Goal: Check status: Check status

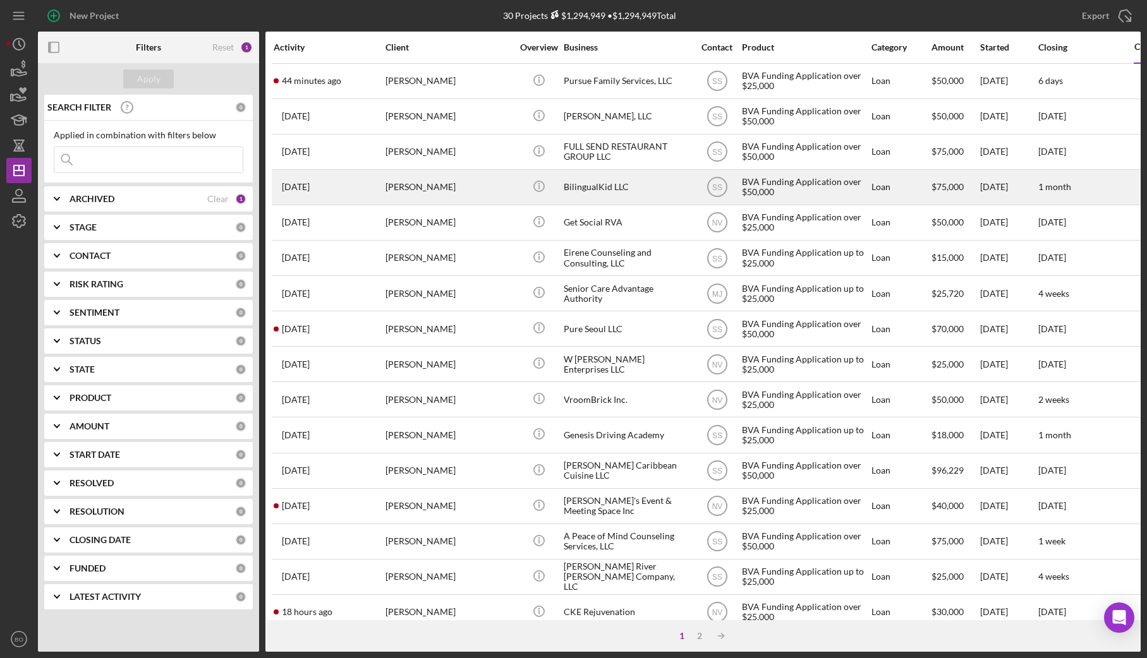
click at [470, 195] on div "[PERSON_NAME]" at bounding box center [448, 187] width 126 height 33
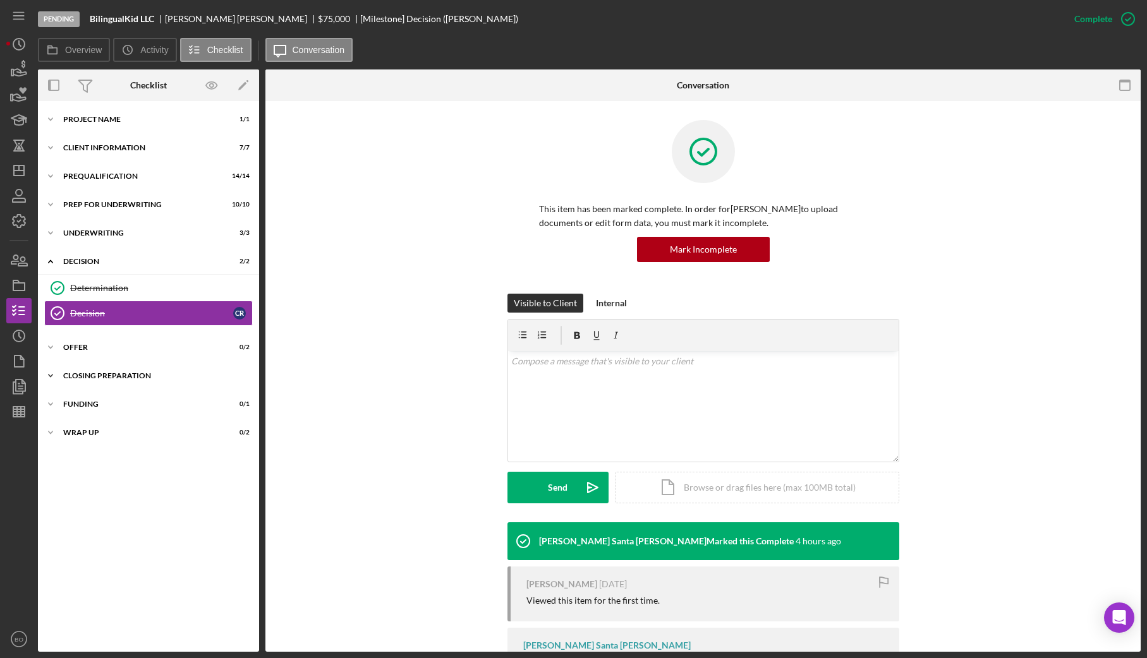
click at [128, 370] on div "Icon/Expander Closing Preparation 0 / 3" at bounding box center [148, 375] width 221 height 25
click at [118, 346] on div "Offer" at bounding box center [153, 348] width 180 height 8
click at [133, 293] on div "Determination" at bounding box center [161, 288] width 182 height 10
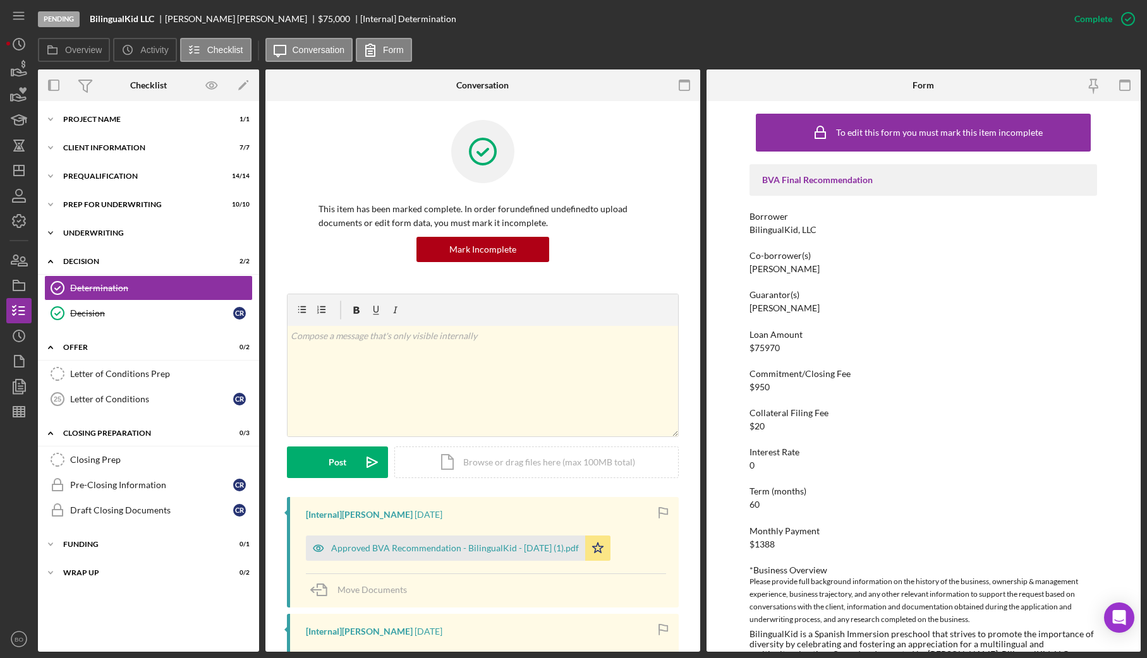
click at [140, 236] on div "Underwriting" at bounding box center [153, 233] width 180 height 8
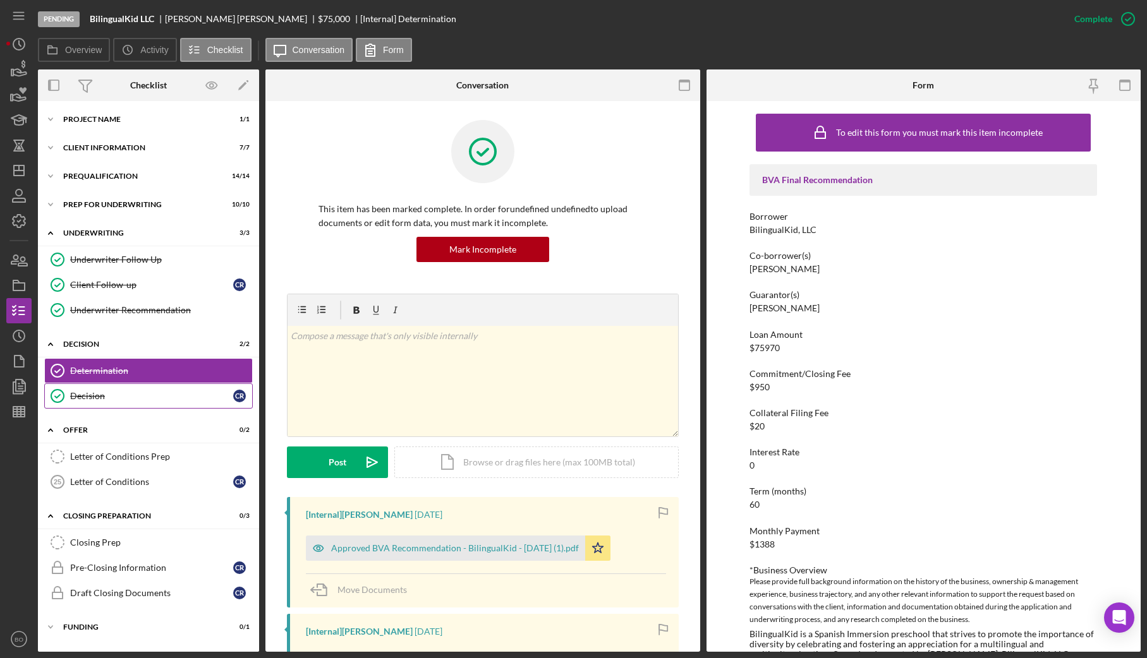
click at [114, 397] on div "Decision" at bounding box center [151, 396] width 163 height 10
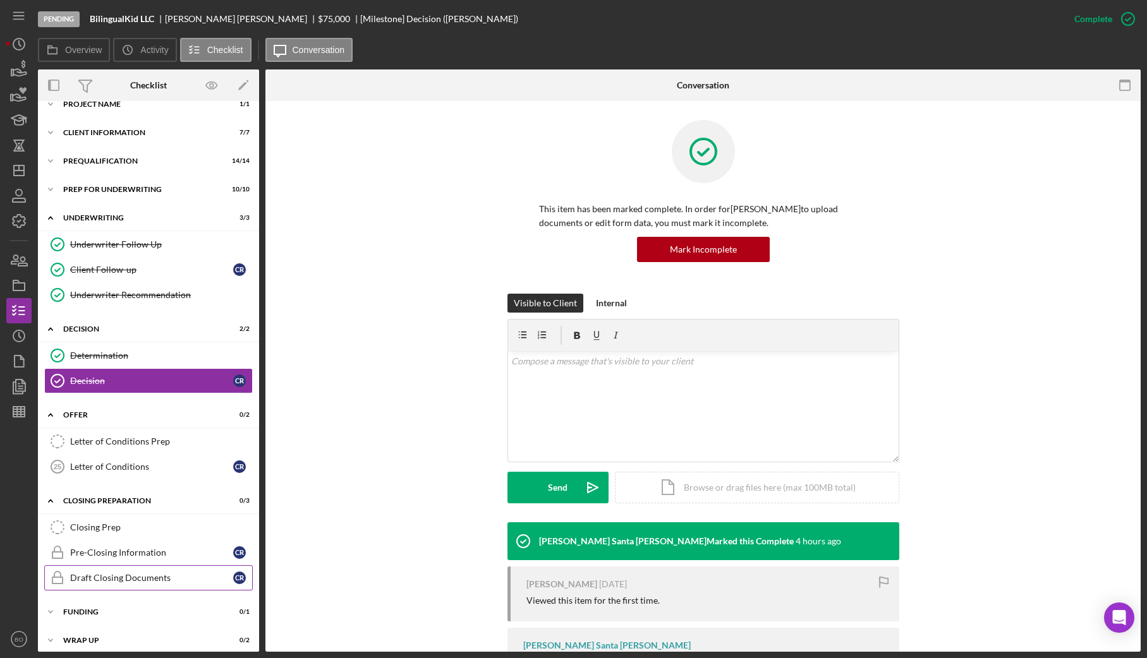
scroll to position [23, 0]
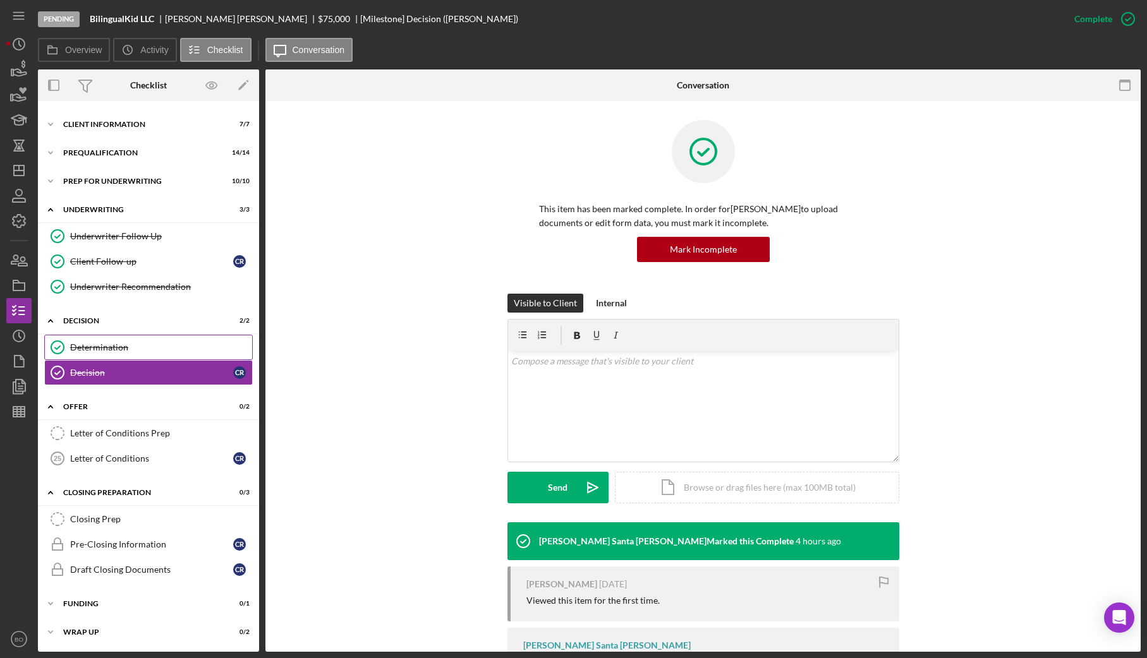
click at [115, 353] on link "Determination Determination" at bounding box center [148, 347] width 208 height 25
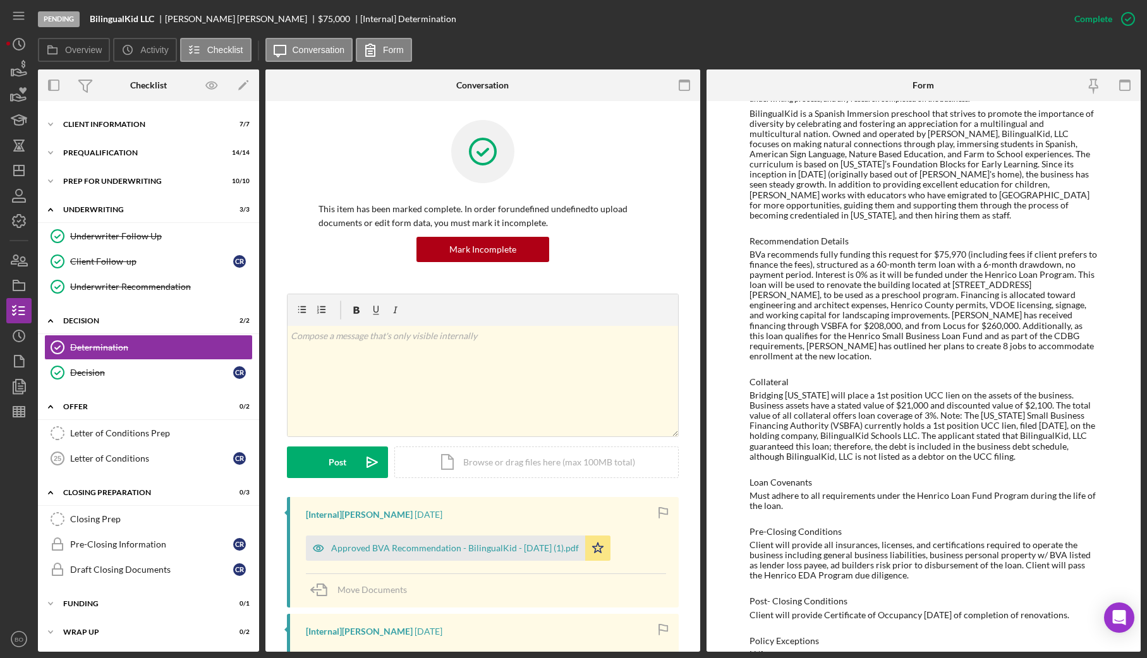
scroll to position [527, 0]
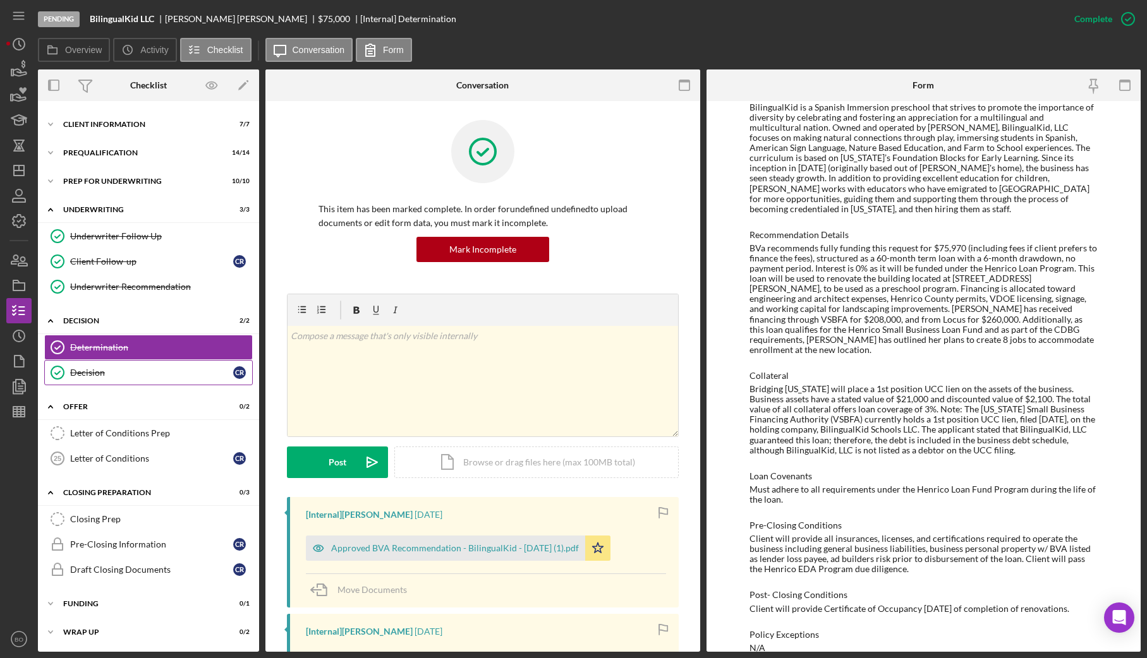
click at [120, 378] on div "Decision" at bounding box center [151, 373] width 163 height 10
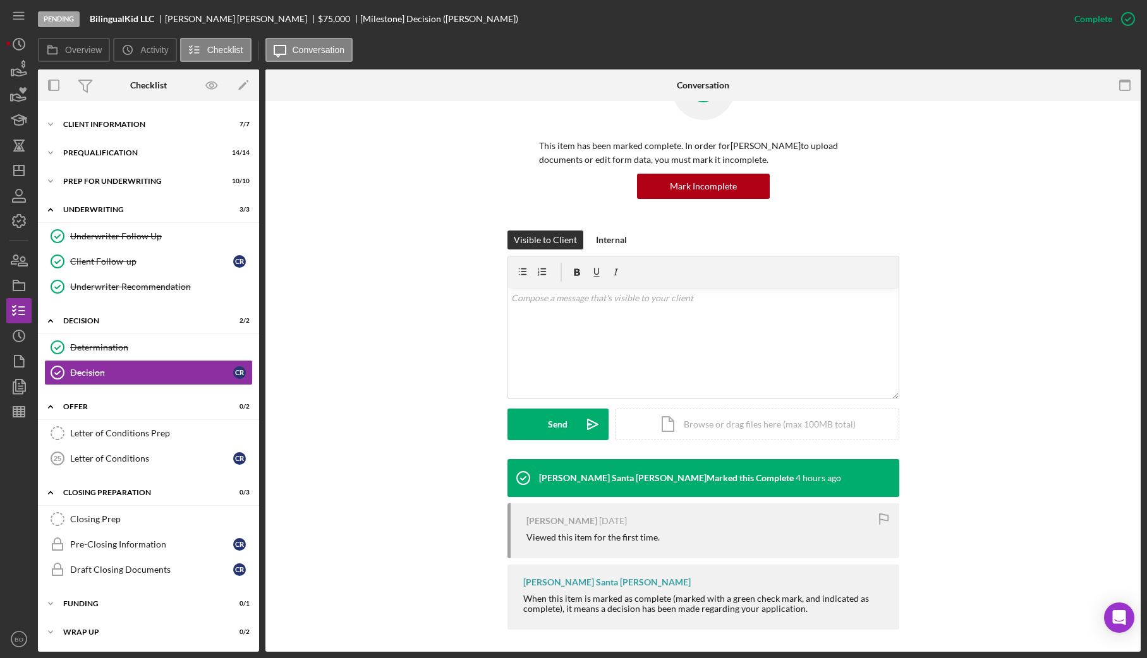
scroll to position [66, 0]
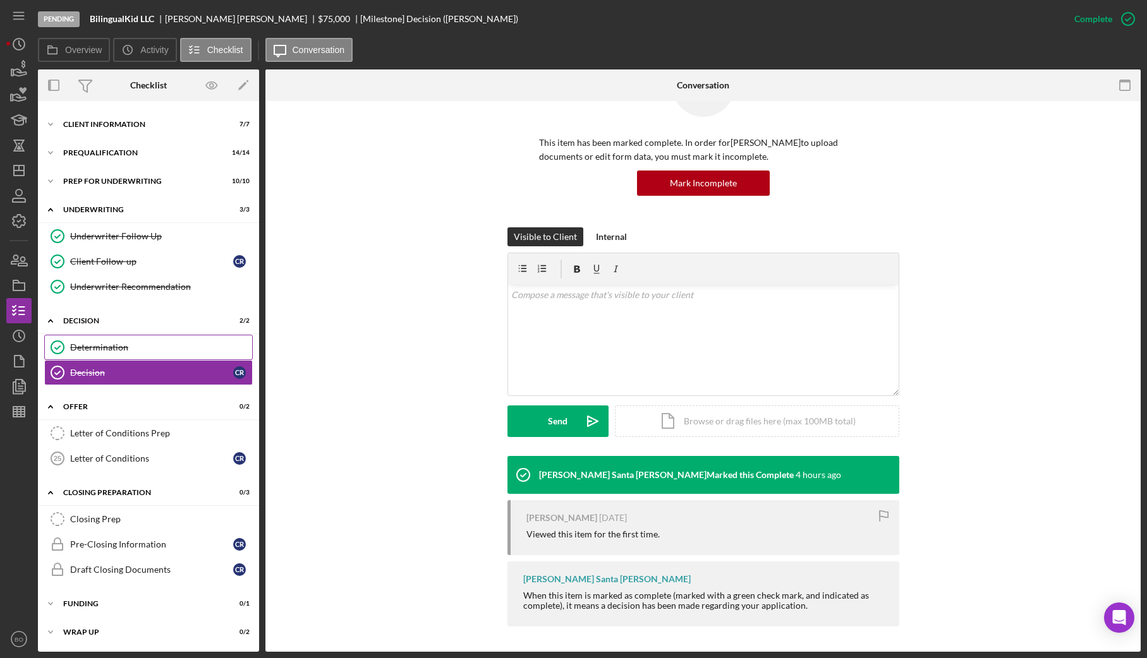
click at [135, 349] on div "Determination" at bounding box center [161, 347] width 182 height 10
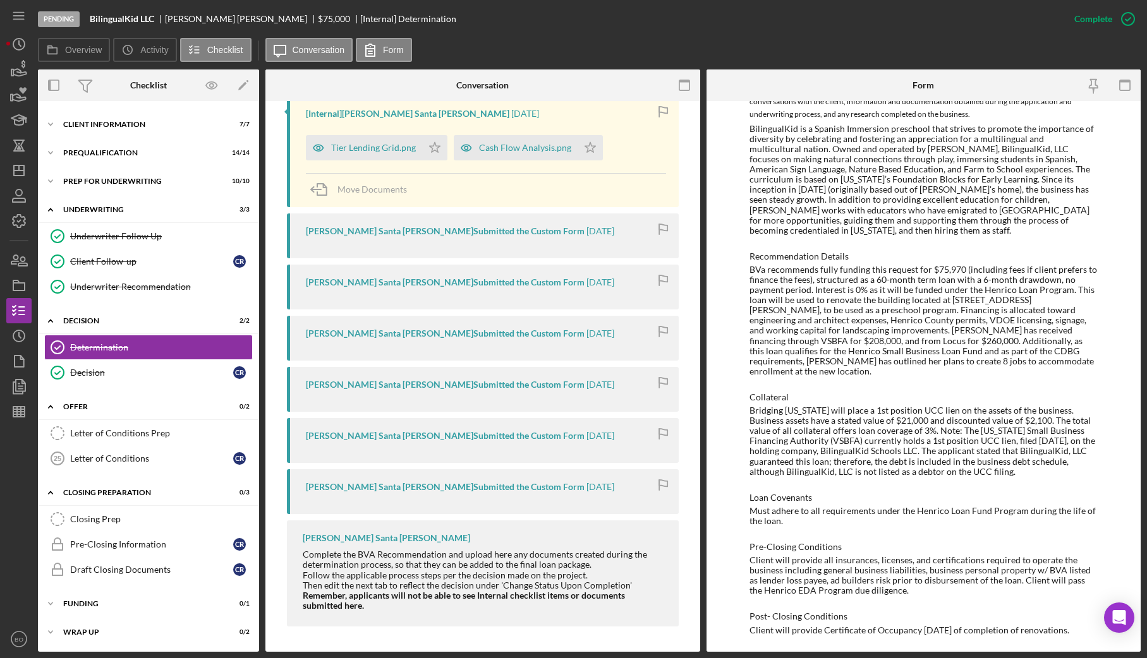
scroll to position [527, 0]
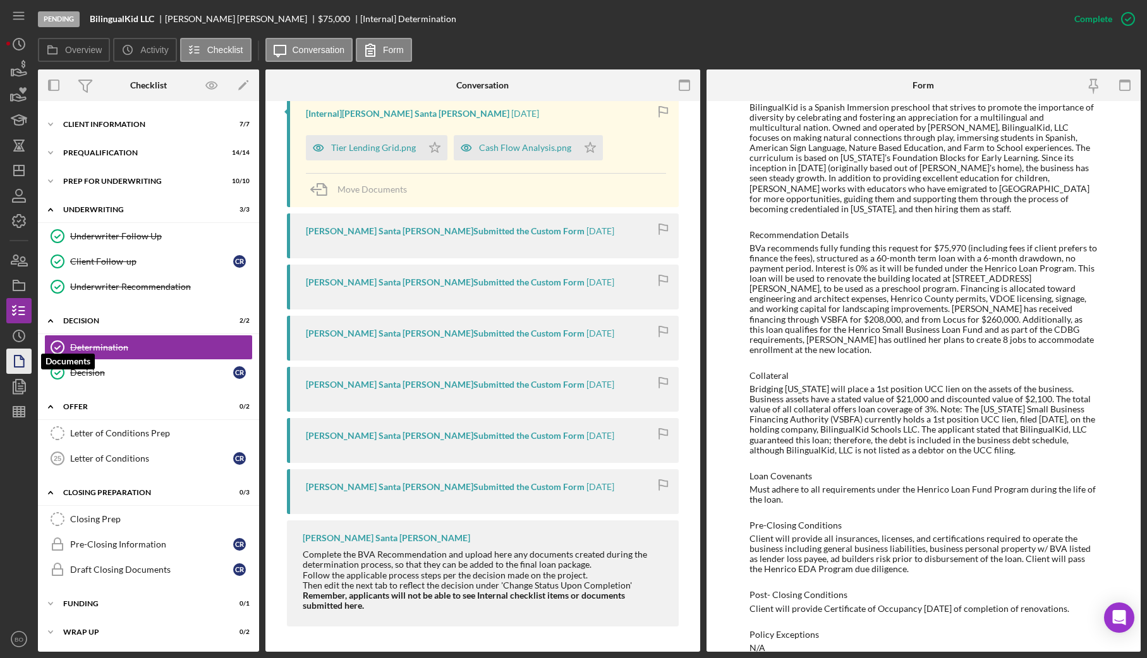
click at [27, 359] on icon "button" at bounding box center [19, 362] width 32 height 32
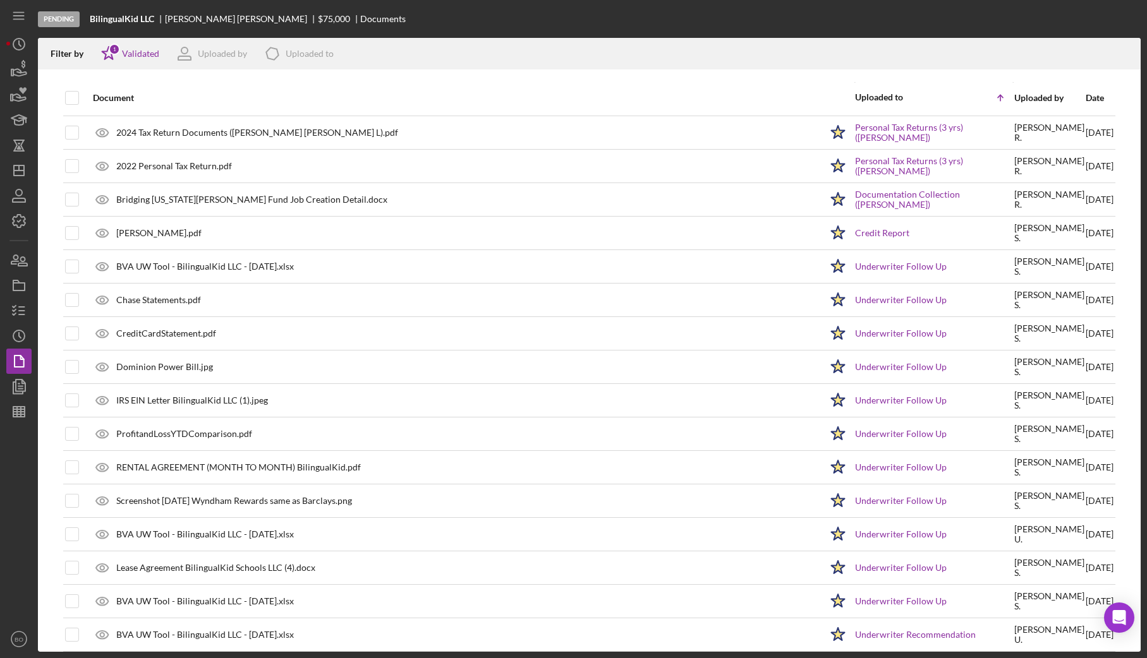
scroll to position [1317, 0]
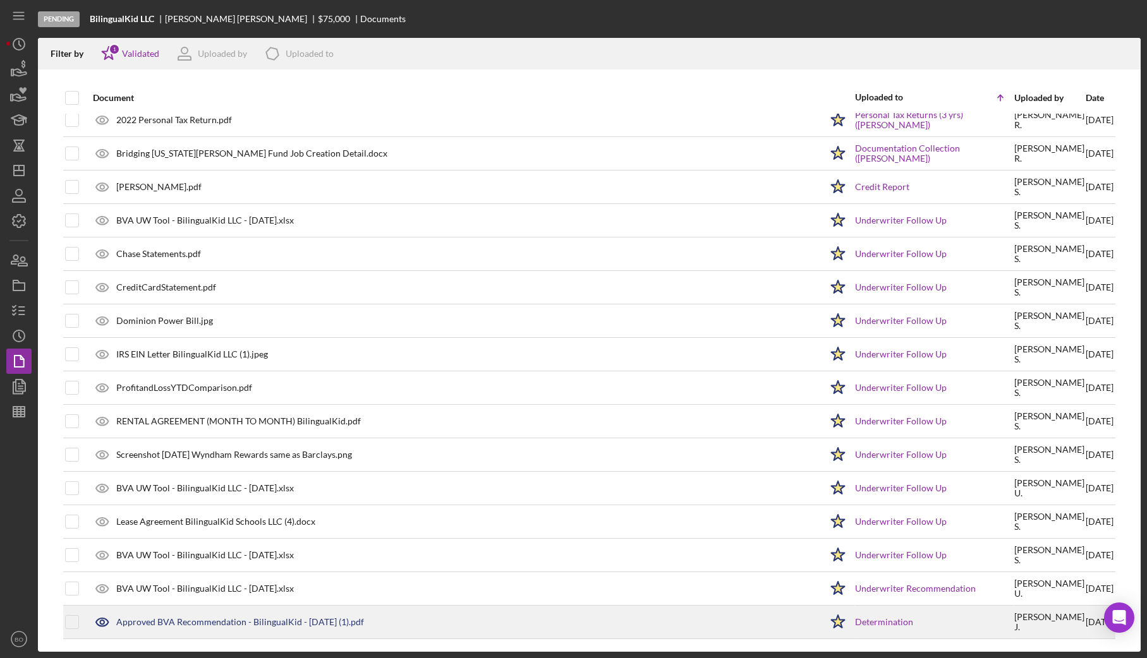
click at [102, 622] on icon at bounding box center [103, 622] width 32 height 32
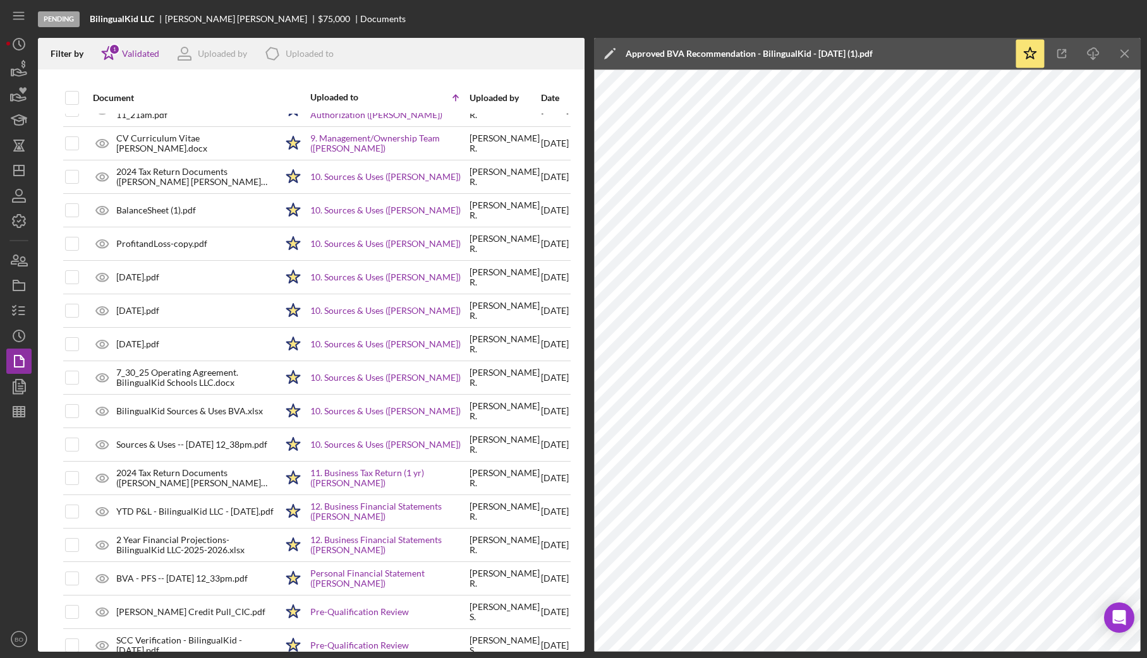
scroll to position [0, 0]
